Goal: Navigation & Orientation: Find specific page/section

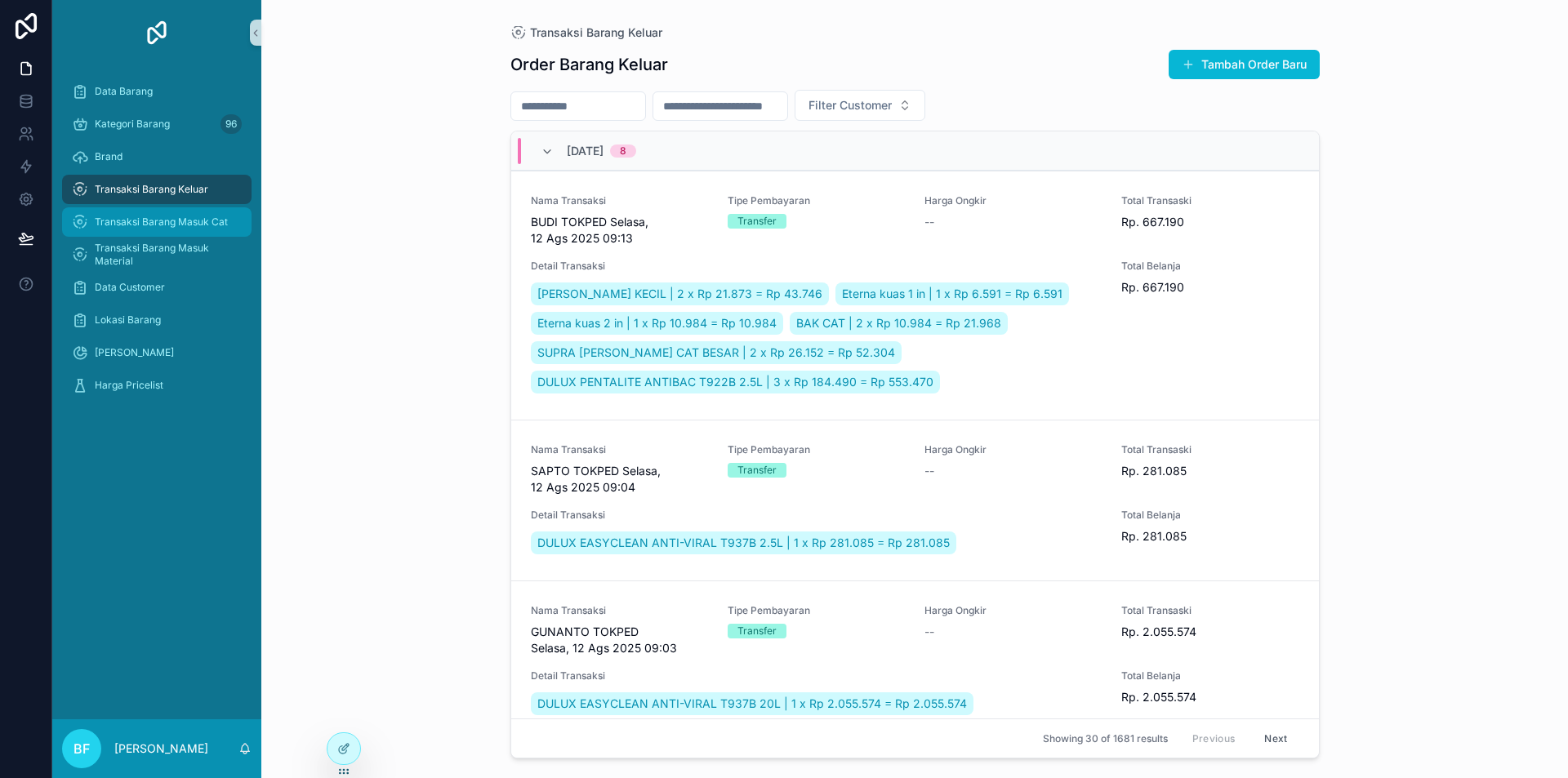
click at [197, 223] on span "Transaksi Barang Masuk Cat" at bounding box center [161, 222] width 133 height 13
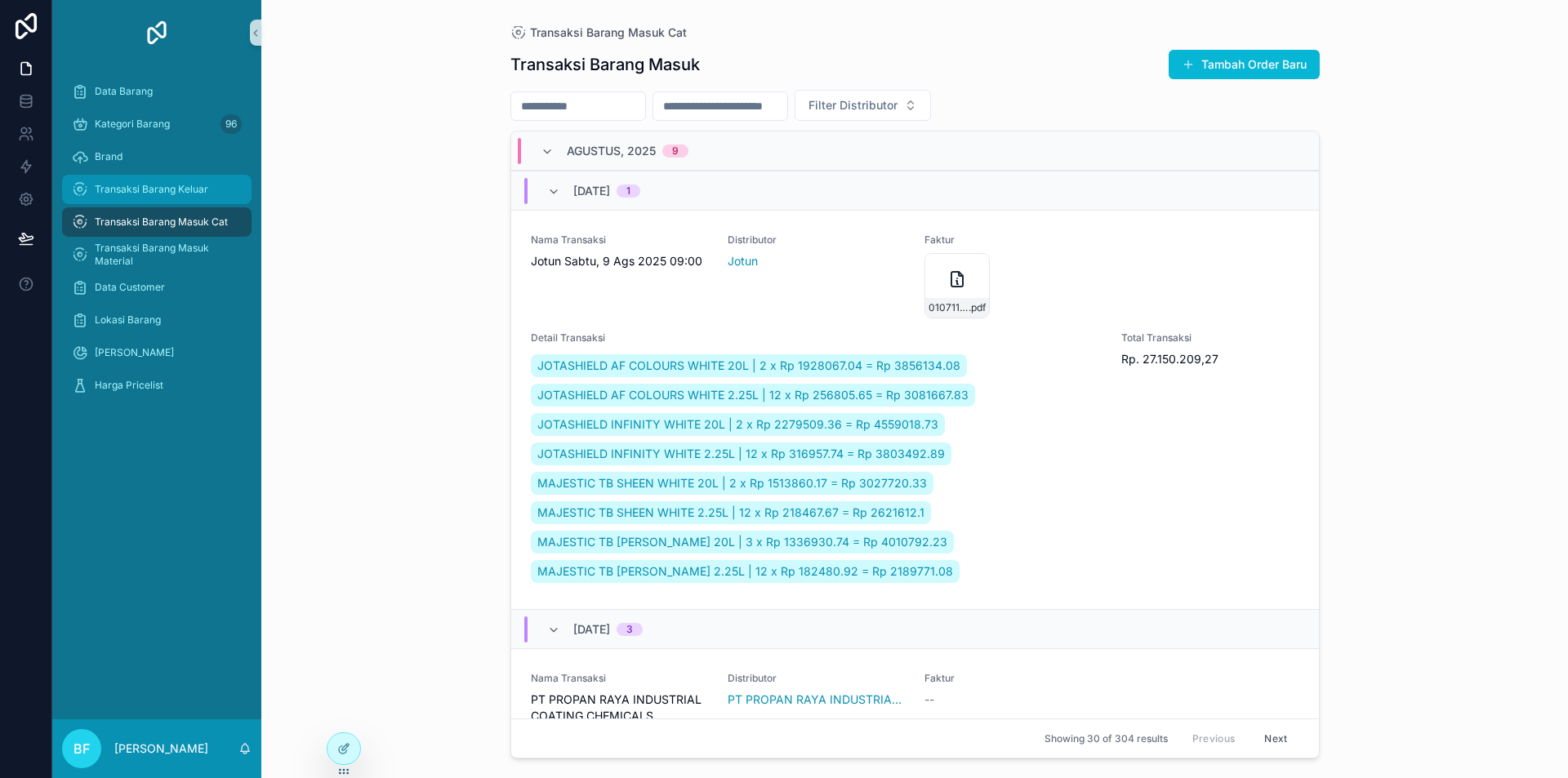
click at [200, 184] on span "Transaksi Barang Keluar" at bounding box center [152, 189] width 113 height 13
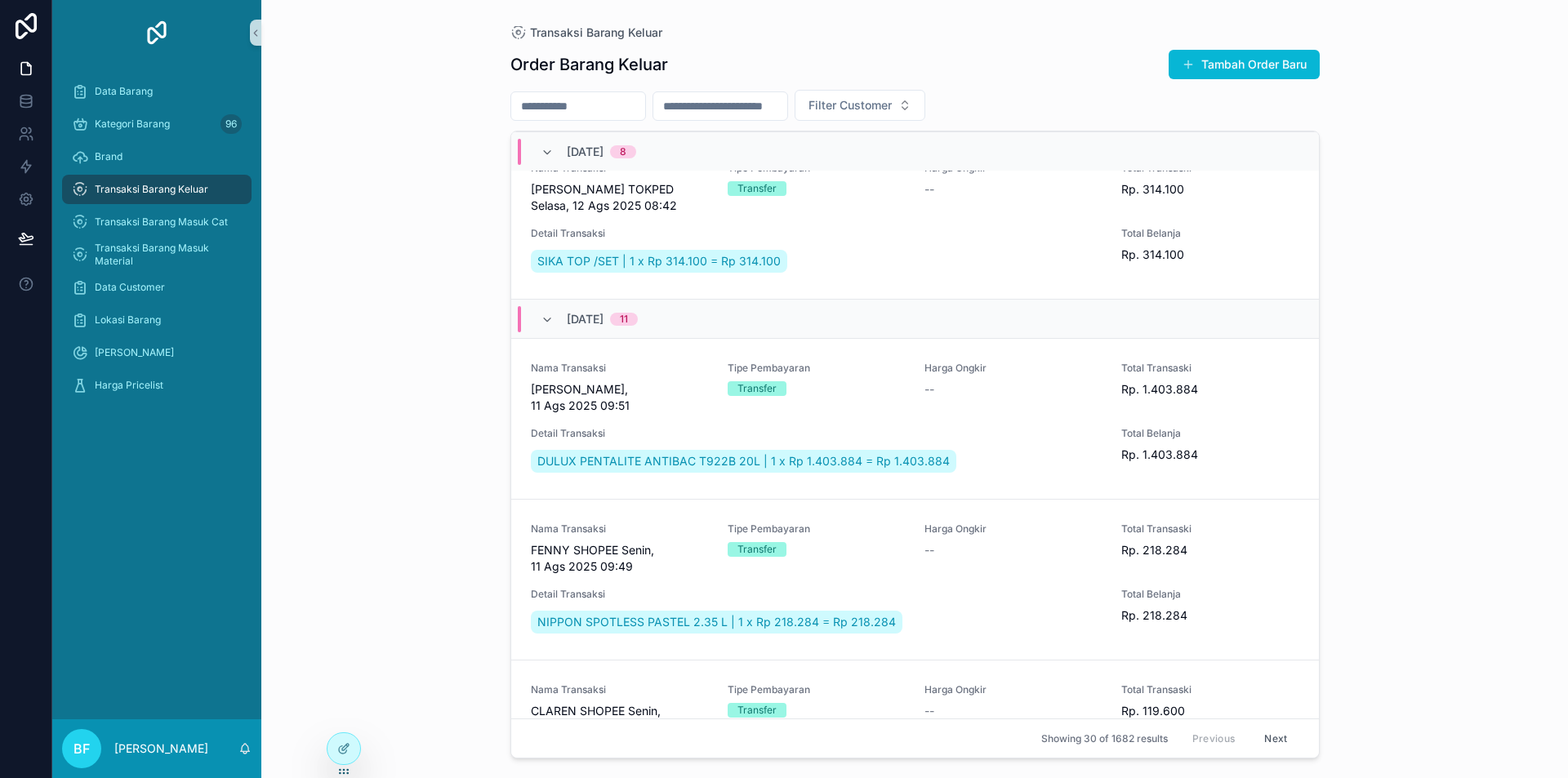
scroll to position [980, 0]
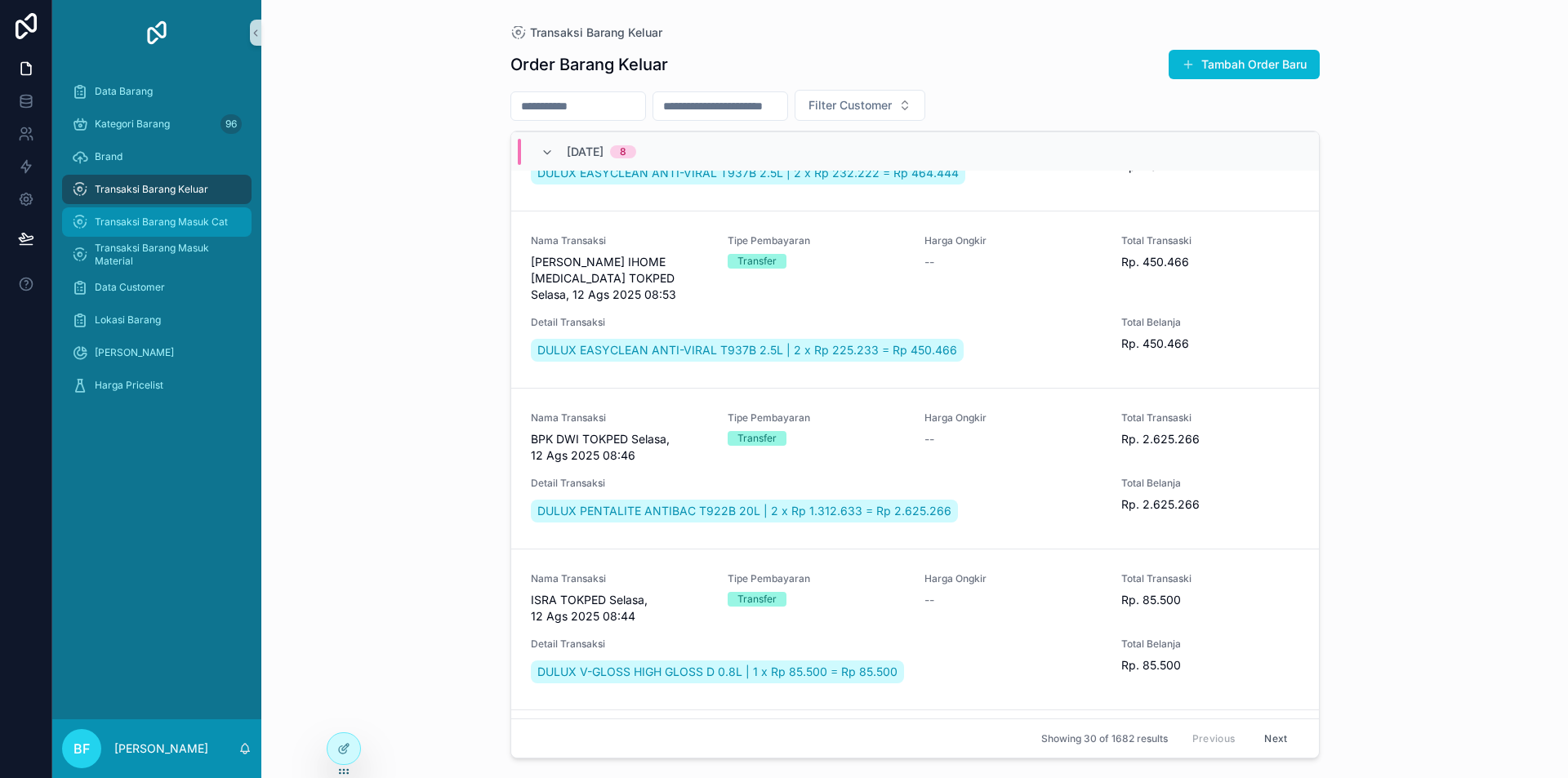
click at [232, 226] on div "Transaksi Barang Masuk Cat" at bounding box center [156, 222] width 170 height 26
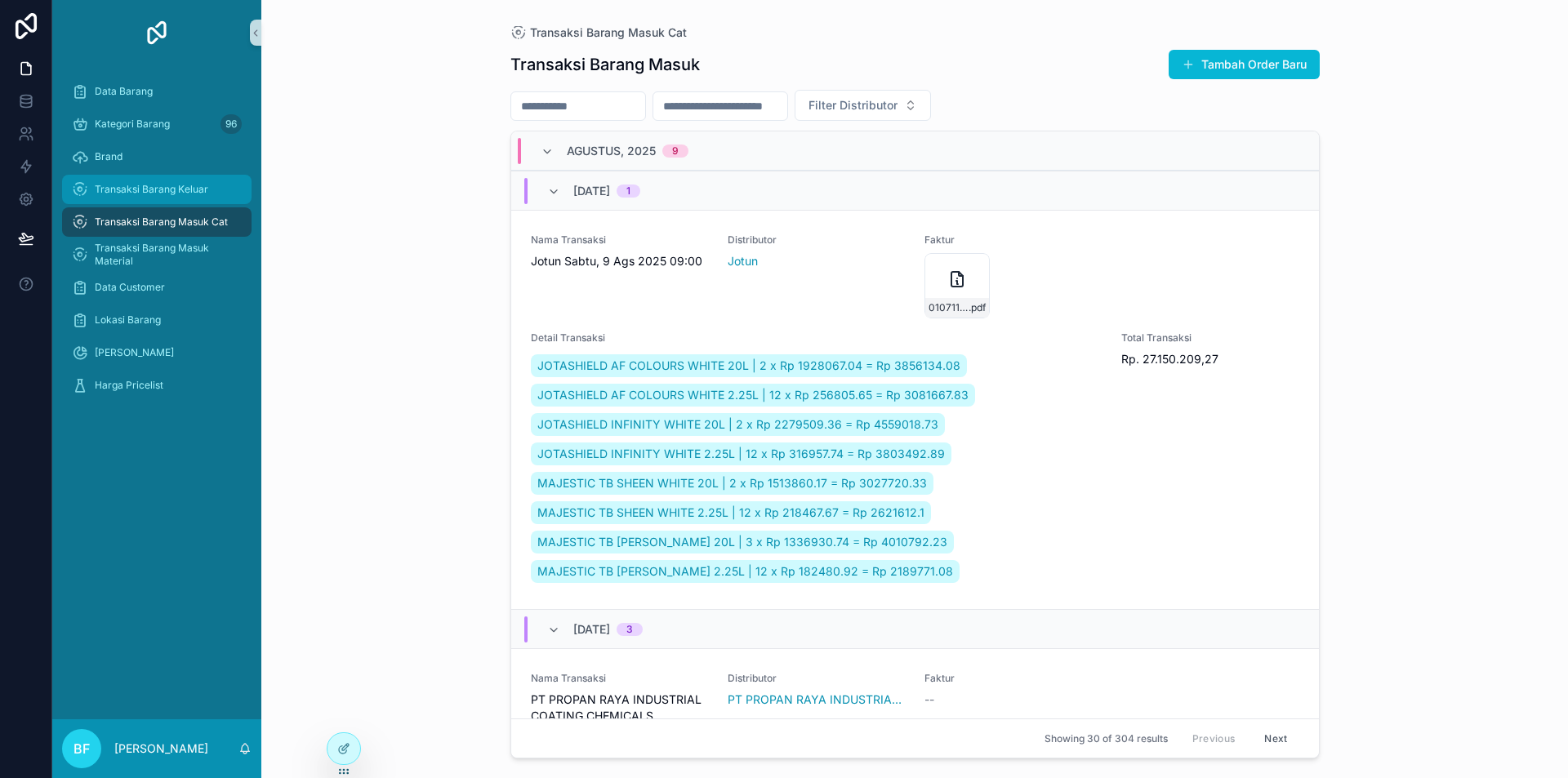
click at [220, 183] on div "Transaksi Barang Keluar" at bounding box center [156, 189] width 170 height 26
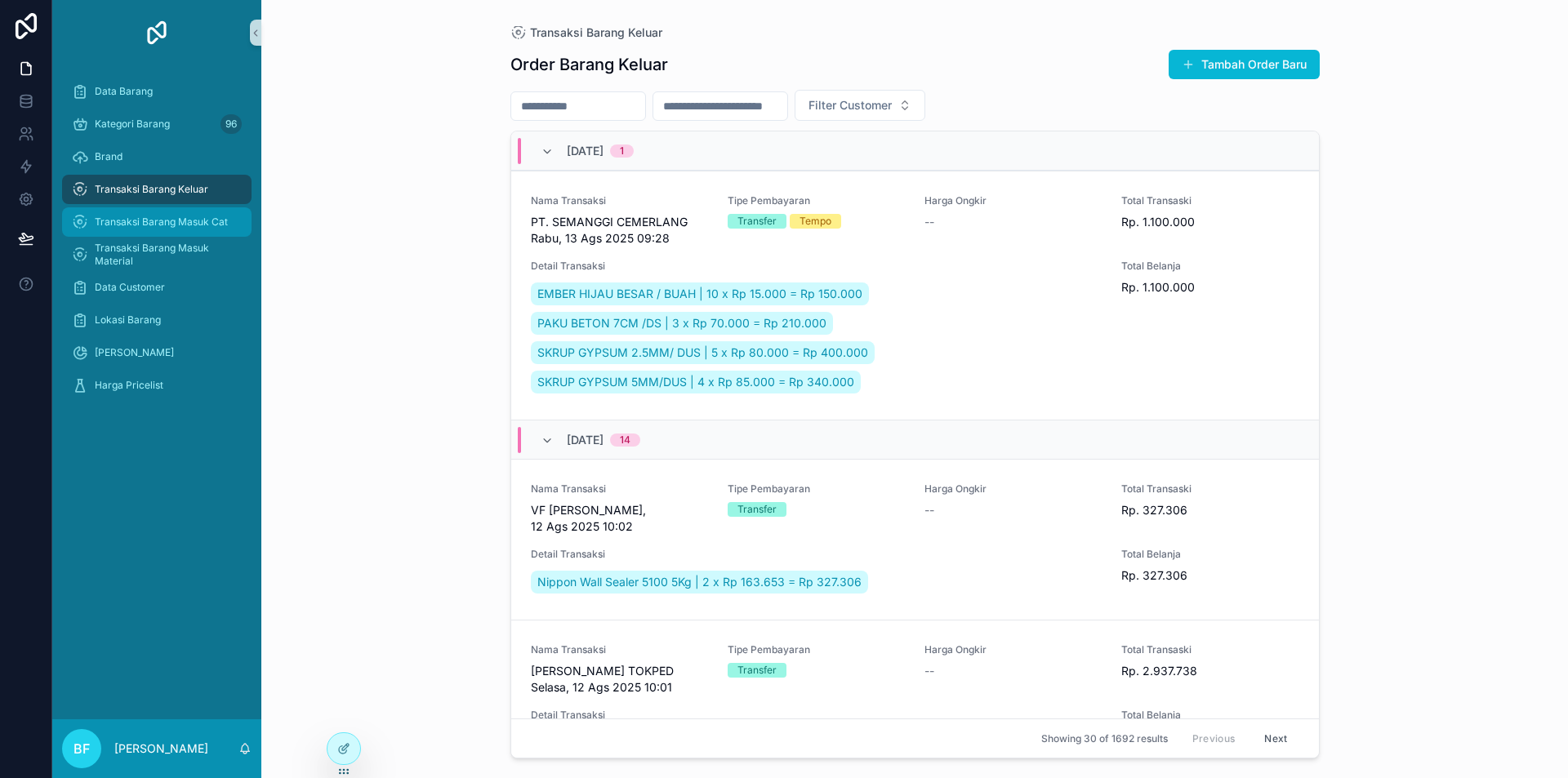
click at [145, 217] on span "Transaksi Barang Masuk Cat" at bounding box center [161, 222] width 133 height 13
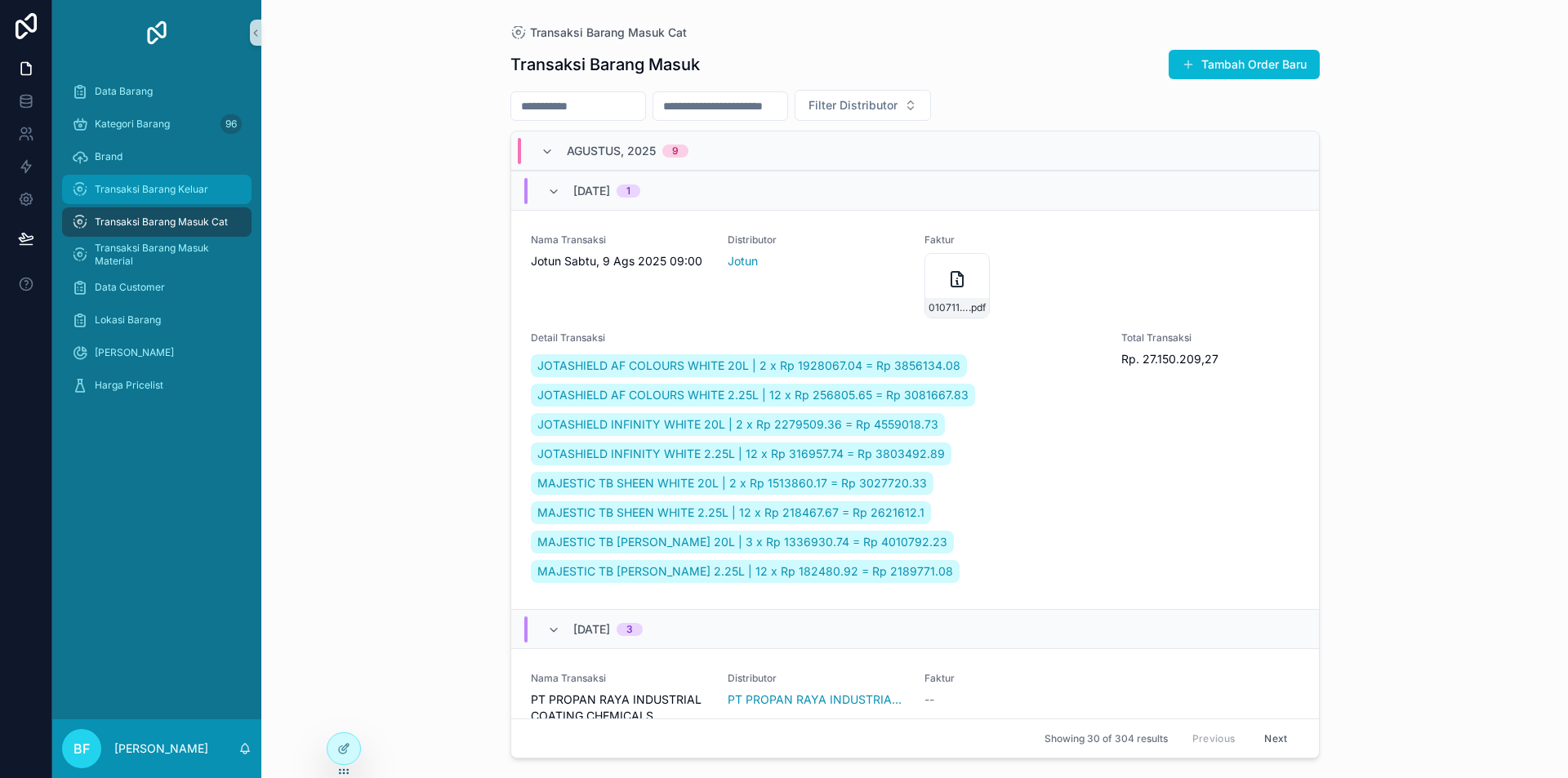
click at [156, 187] on span "Transaksi Barang Keluar" at bounding box center [152, 189] width 113 height 13
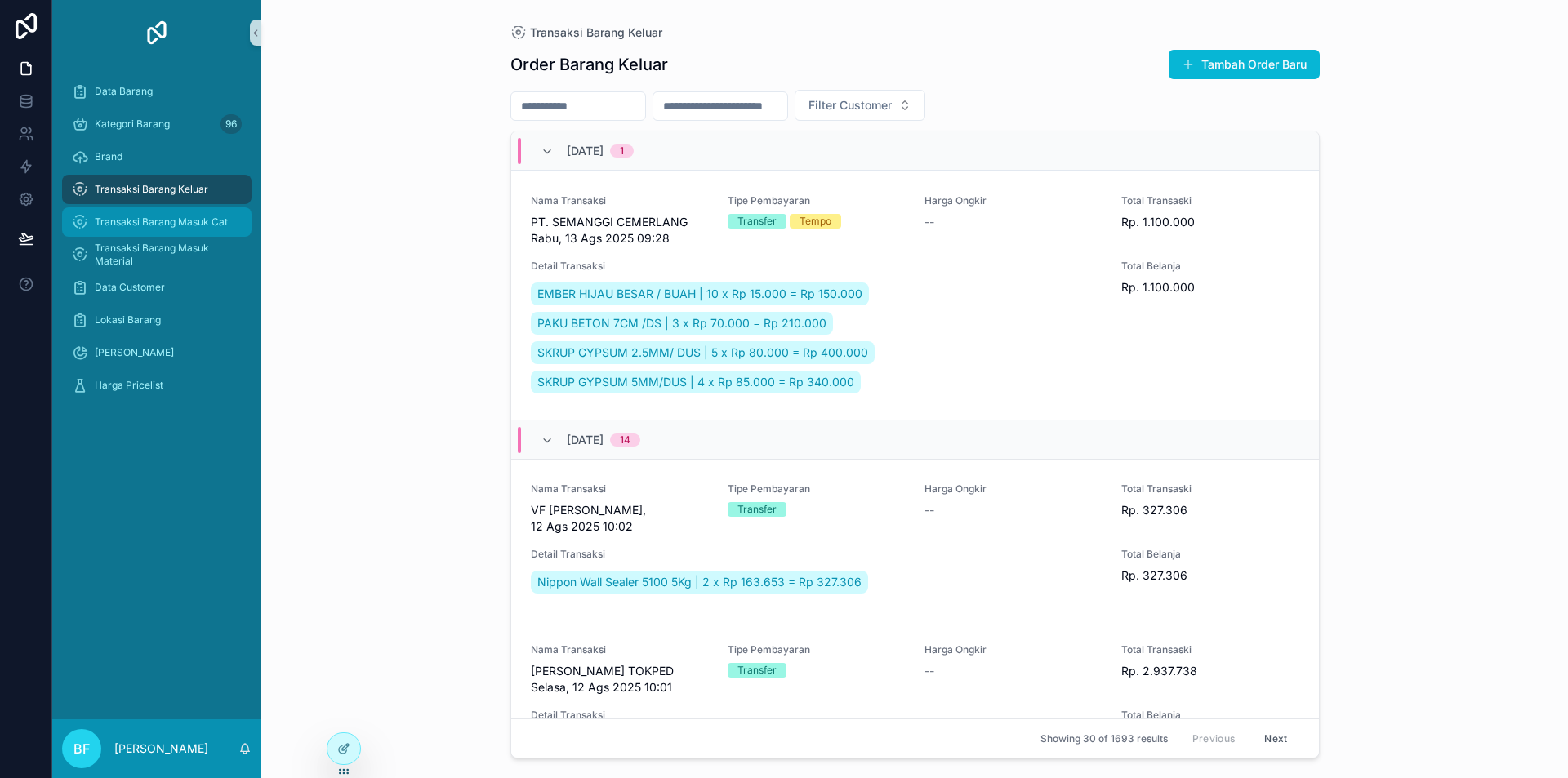
click at [237, 217] on div "Transaksi Barang Masuk Cat" at bounding box center [156, 222] width 170 height 26
